Goal: Information Seeking & Learning: Understand process/instructions

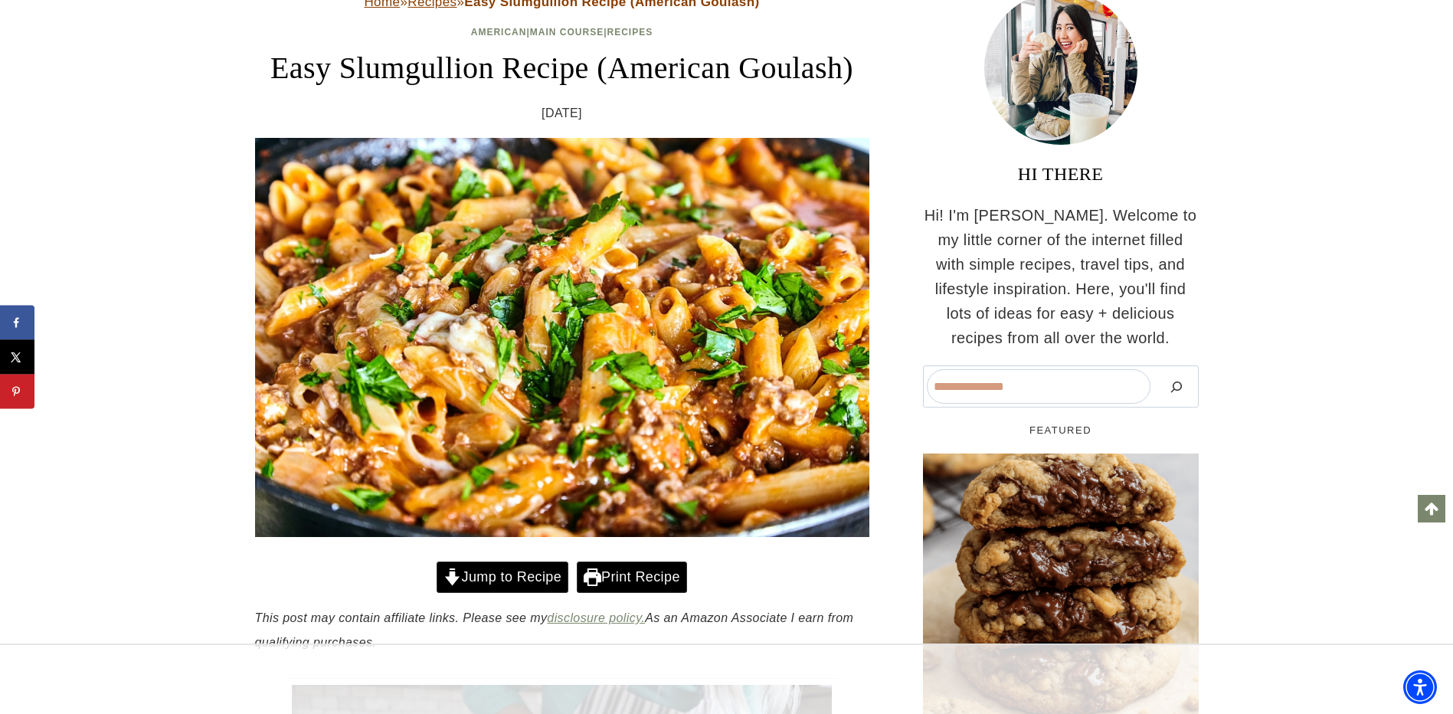
click at [505, 593] on link "Jump to Recipe" at bounding box center [502, 576] width 132 height 31
